Goal: Task Accomplishment & Management: Manage account settings

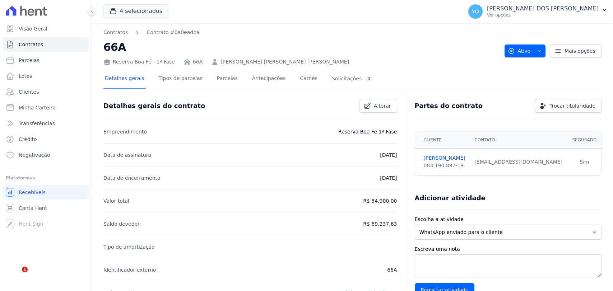
click at [38, 47] on span "Contratos" at bounding box center [31, 44] width 24 height 7
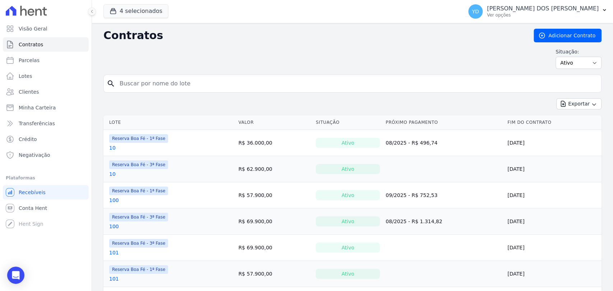
click at [157, 83] on input "search" at bounding box center [356, 84] width 483 height 14
type input "54"
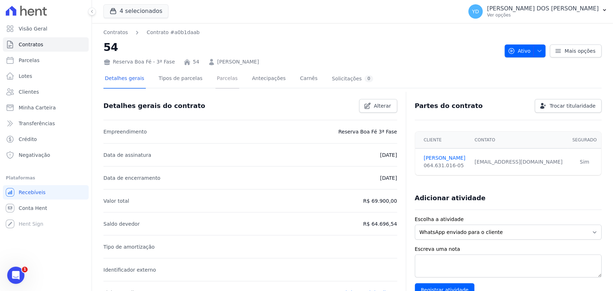
click at [217, 85] on link "Parcelas" at bounding box center [228, 79] width 24 height 19
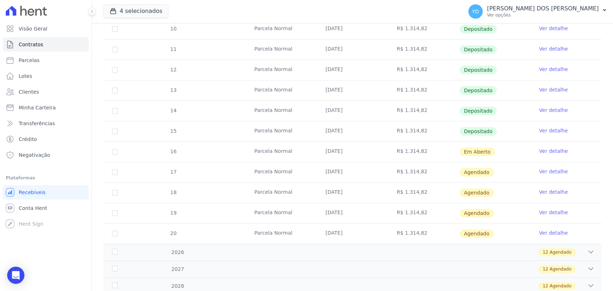
scroll to position [199, 0]
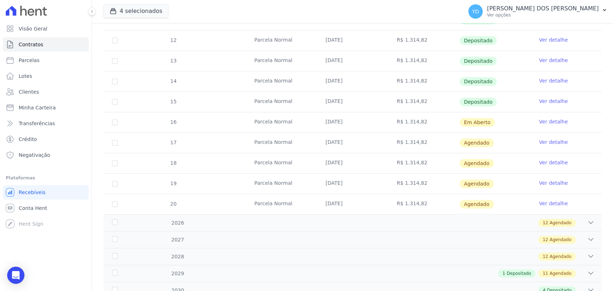
click at [549, 121] on link "Ver detalhe" at bounding box center [553, 121] width 29 height 7
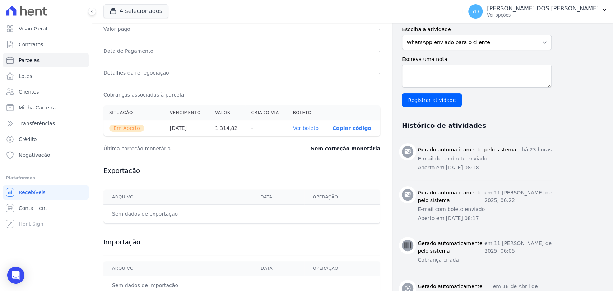
scroll to position [199, 0]
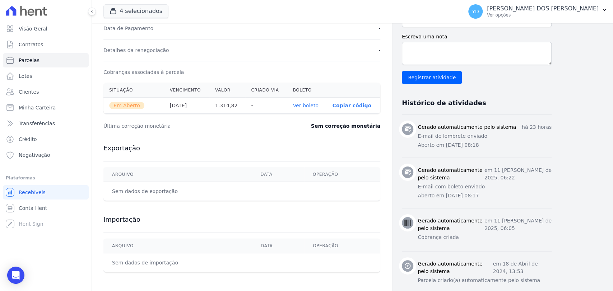
click at [307, 107] on link "Ver boleto" at bounding box center [306, 106] width 26 height 6
